Goal: Information Seeking & Learning: Learn about a topic

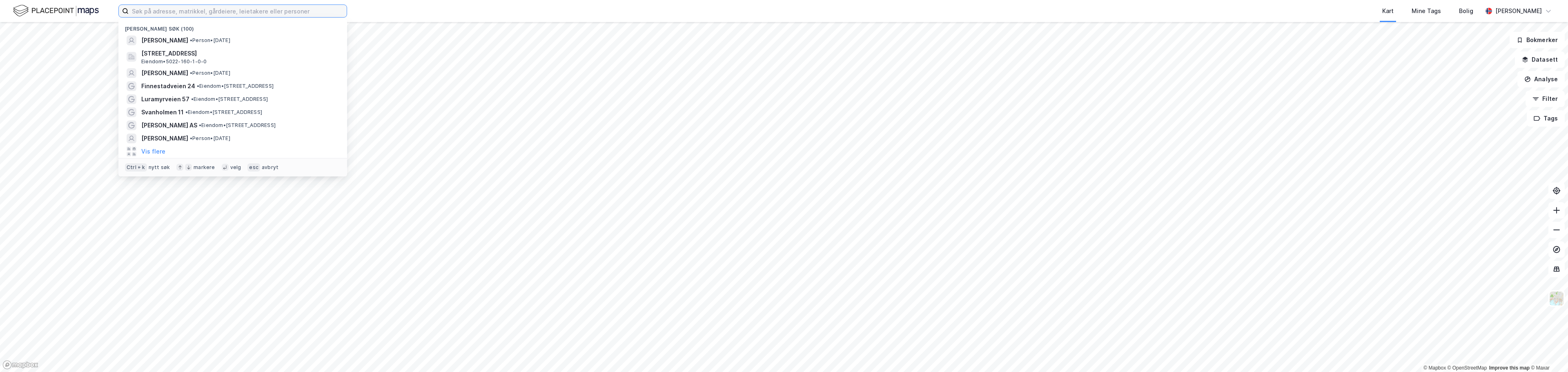
click at [263, 12] on input at bounding box center [237, 11] width 218 height 12
paste input "[STREET_ADDRESS]"
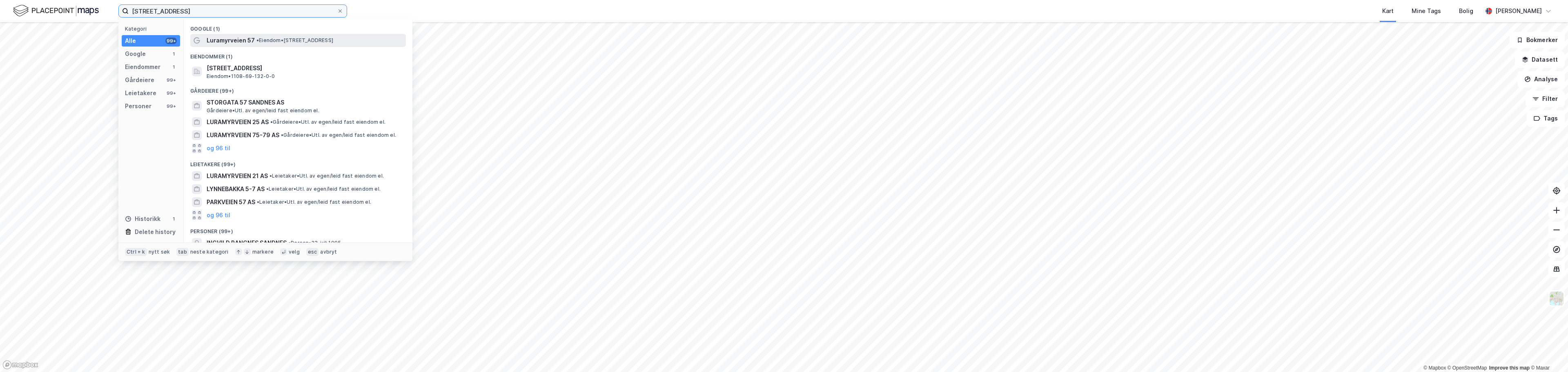
type input "[STREET_ADDRESS]"
click at [243, 41] on span "Luramyrveien 57" at bounding box center [230, 40] width 48 height 10
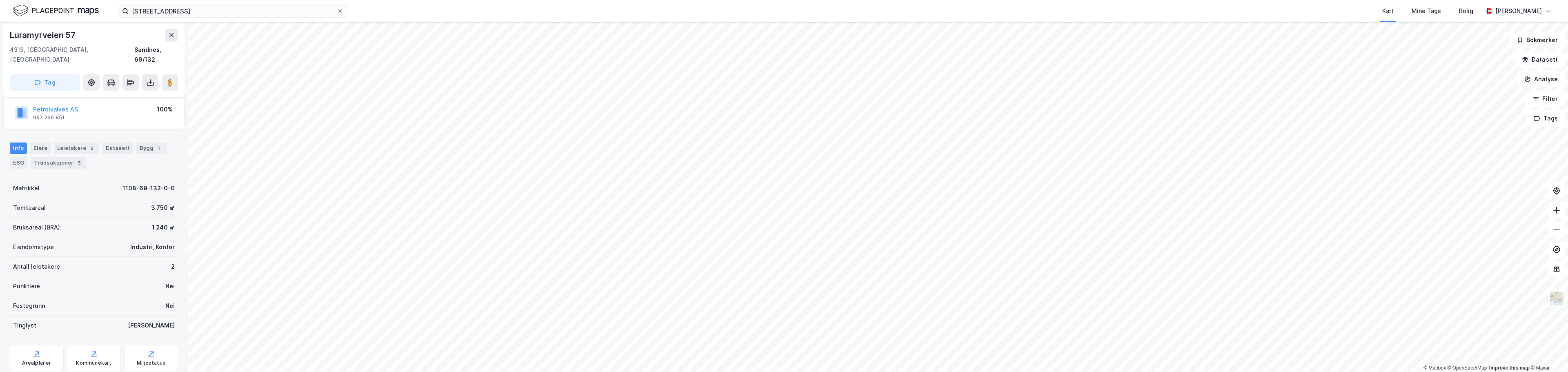
scroll to position [72, 0]
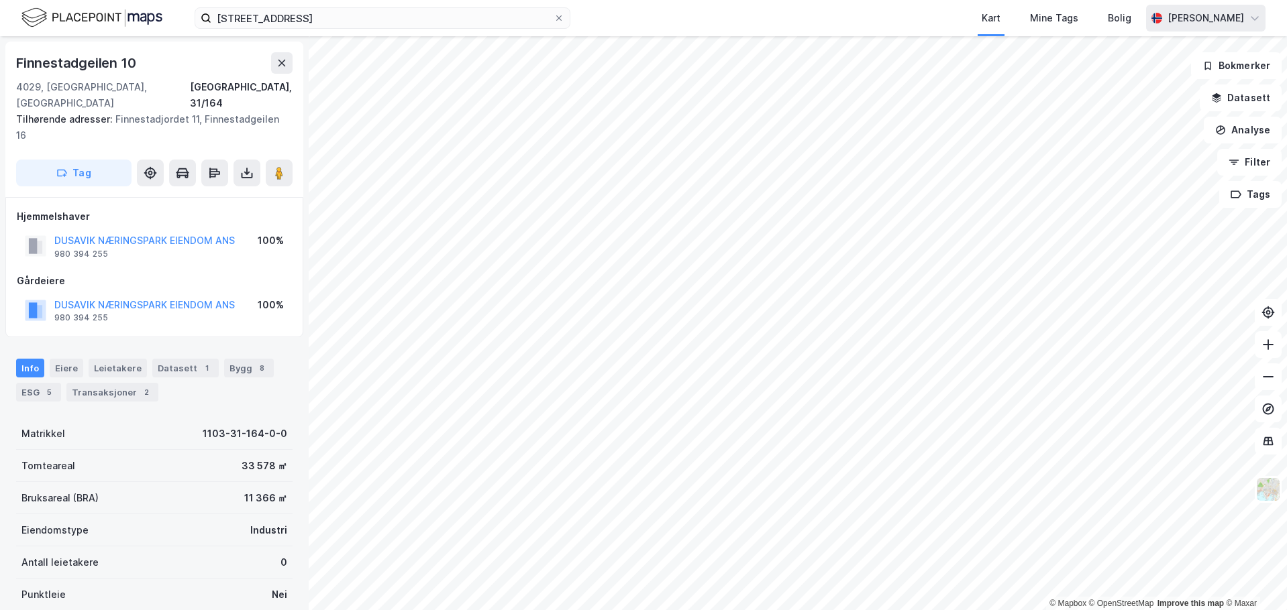
scroll to position [1, 0]
